Goal: Find specific page/section: Find specific page/section

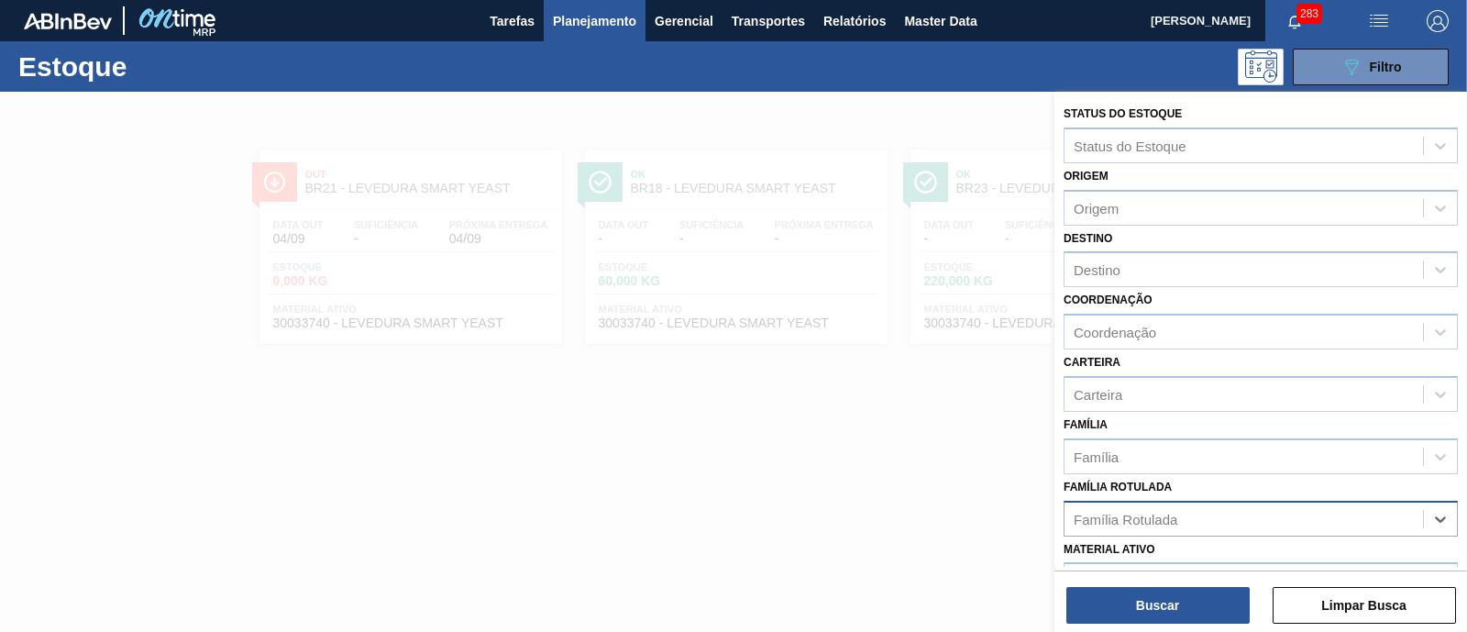
scroll to position [114, 0]
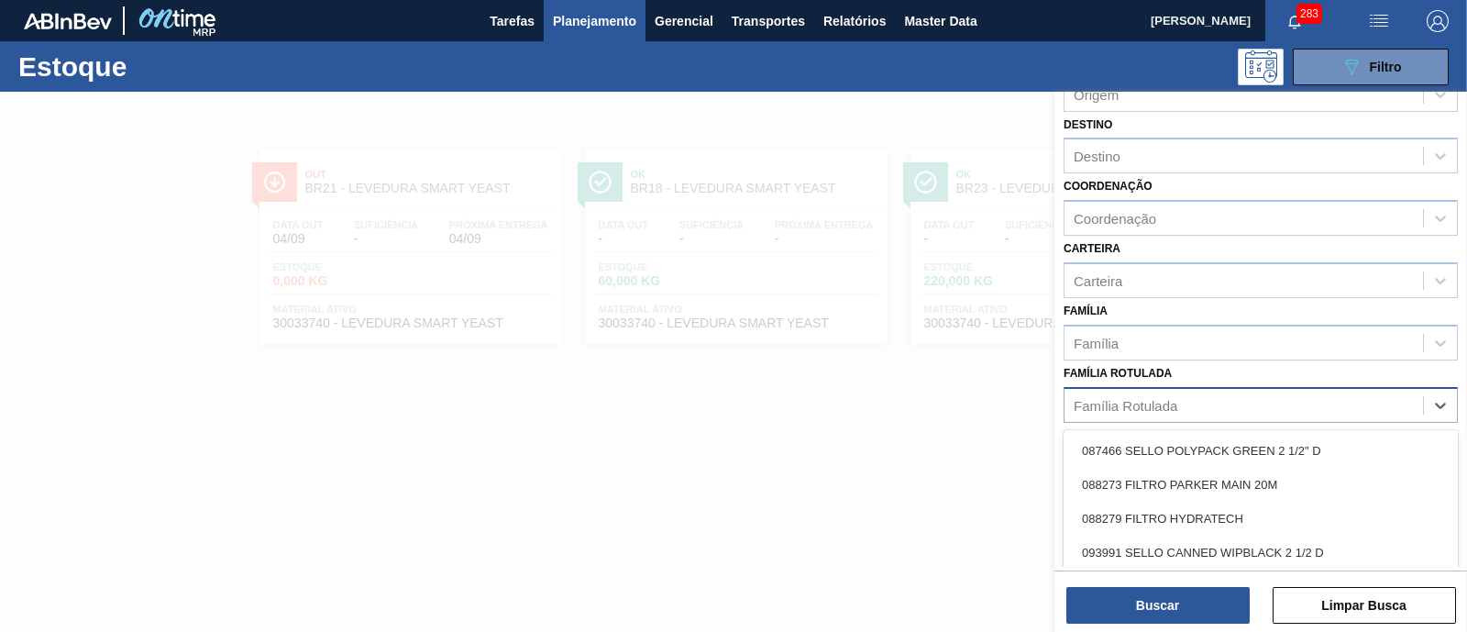
click at [1096, 399] on div "Família Rotulada" at bounding box center [1126, 405] width 104 height 16
type Rotulada "gt"
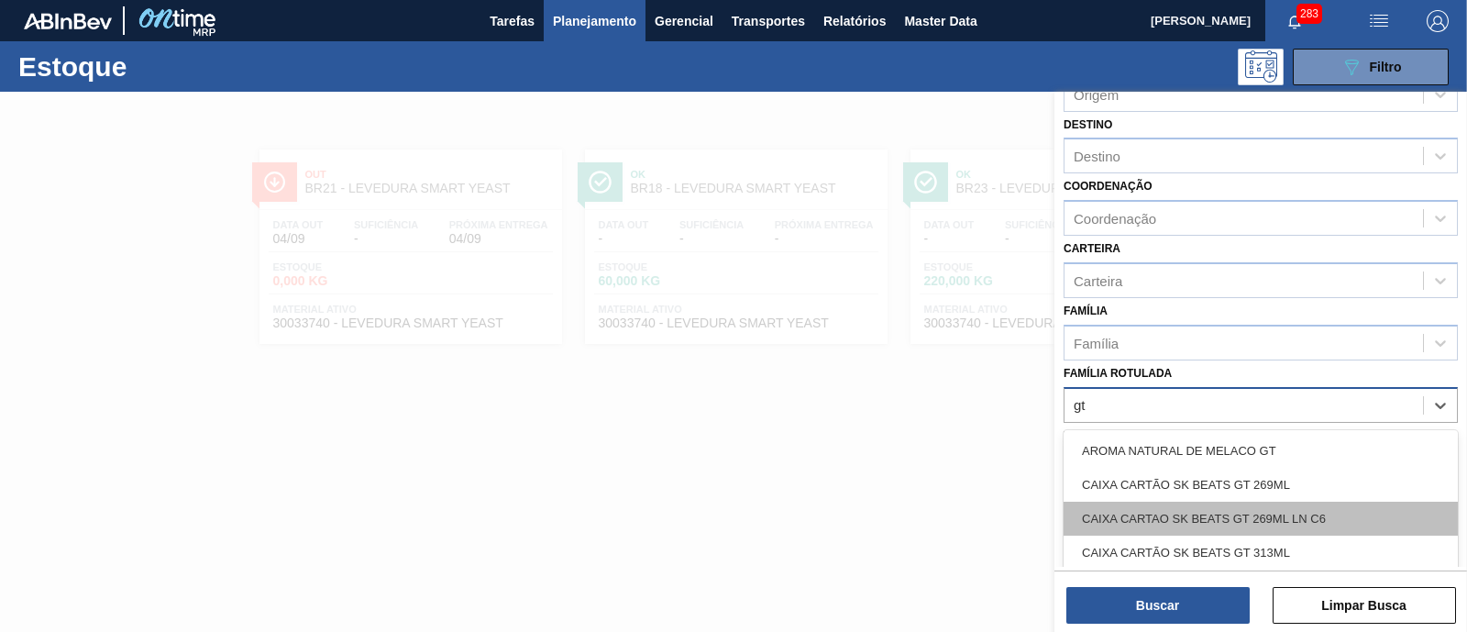
click at [1359, 514] on div "CAIXA CARTAO SK BEATS GT 269ML LN C6" at bounding box center [1261, 519] width 394 height 34
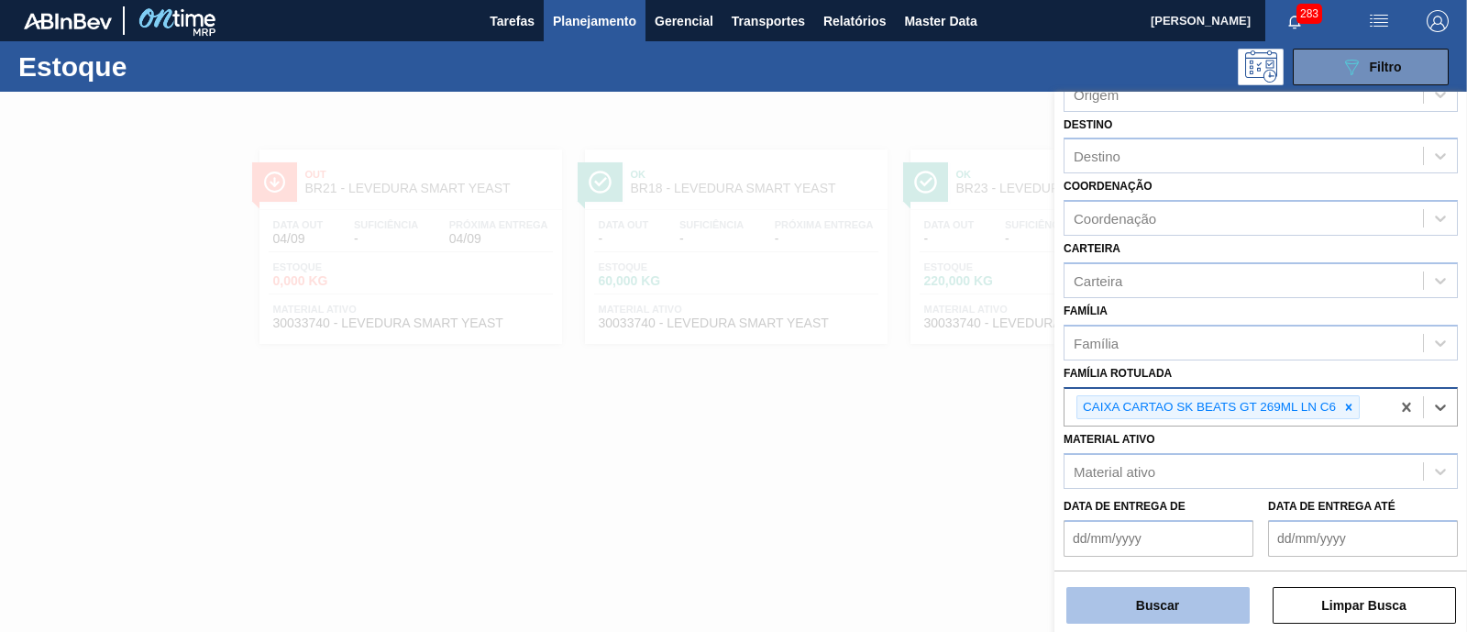
click at [1195, 602] on button "Buscar" at bounding box center [1157, 605] width 183 height 37
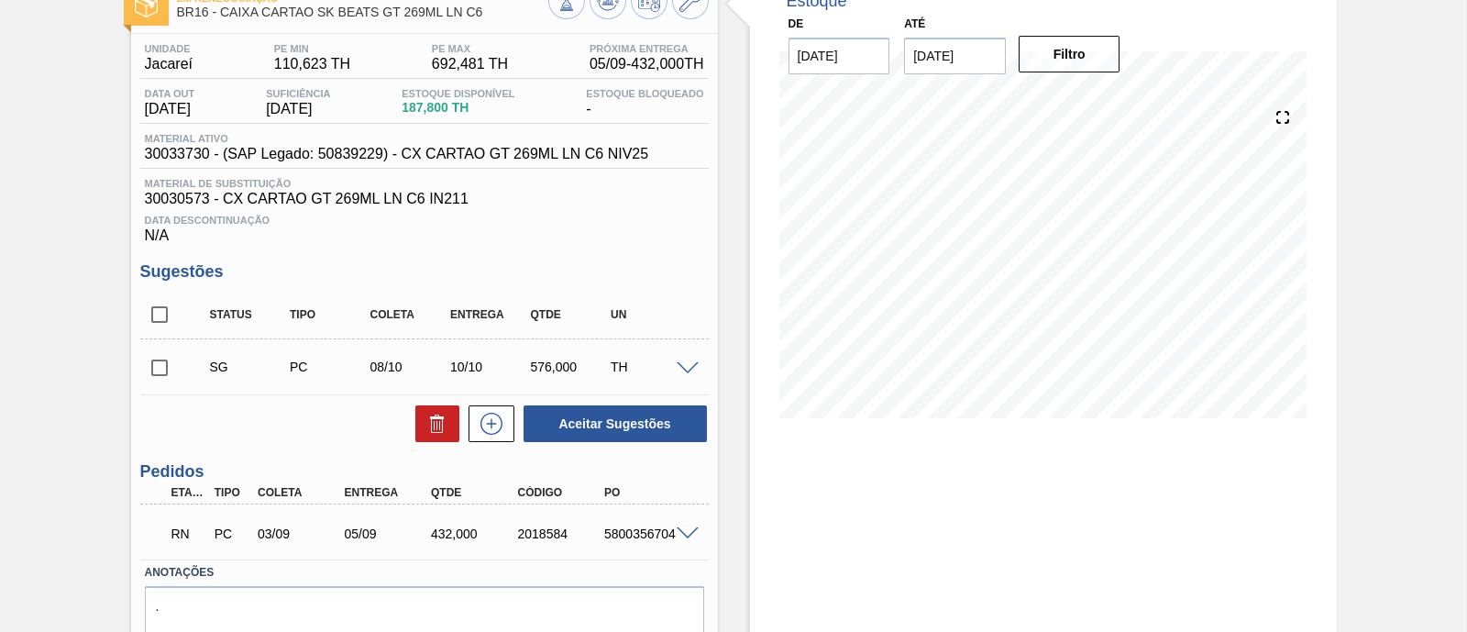
scroll to position [199, 0]
